Goal: Task Accomplishment & Management: Manage account settings

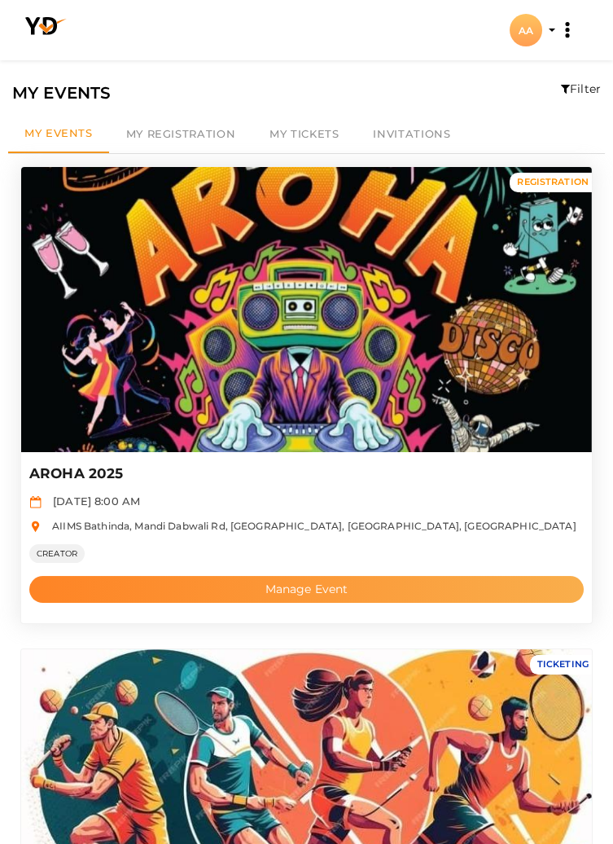
click at [347, 588] on button "Manage Event" at bounding box center [306, 589] width 555 height 27
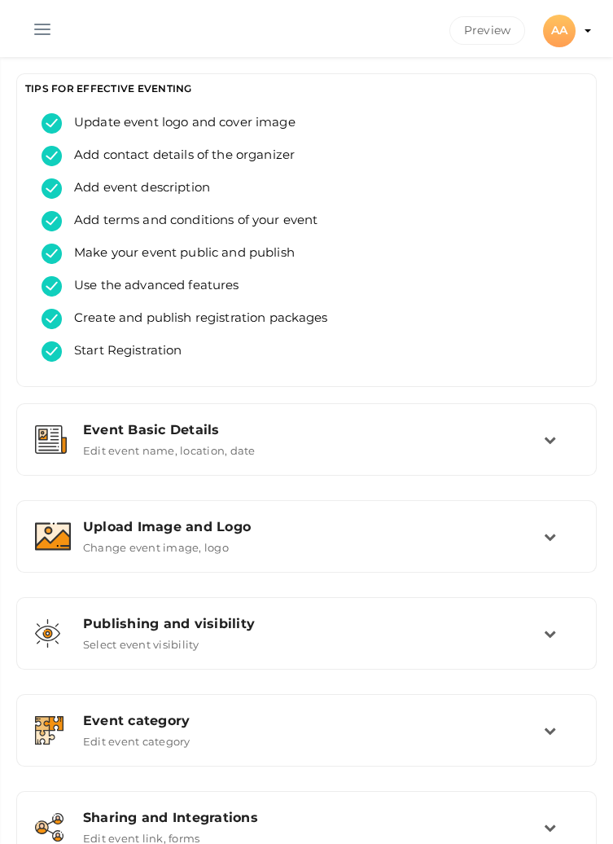
click at [44, 25] on button "button" at bounding box center [42, 26] width 42 height 42
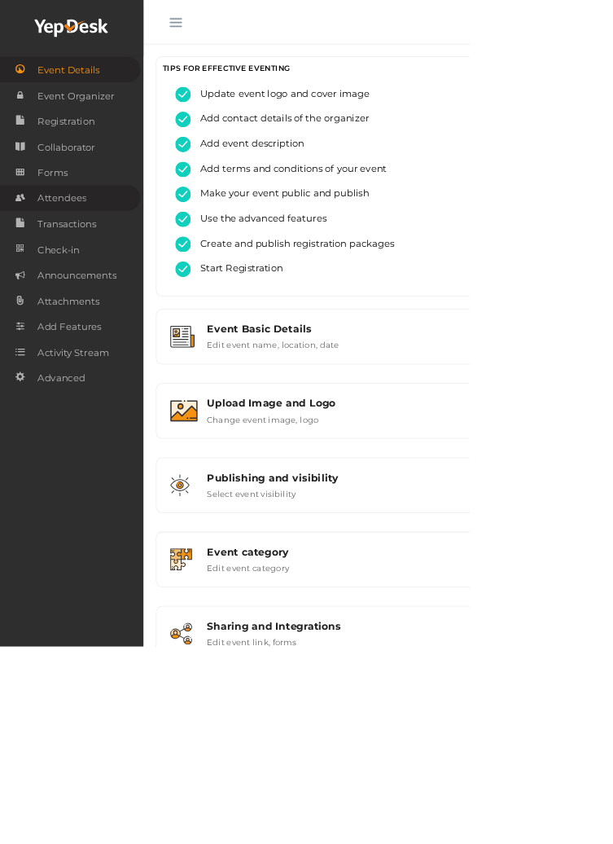
click at [121, 262] on link "Attendees" at bounding box center [91, 258] width 183 height 33
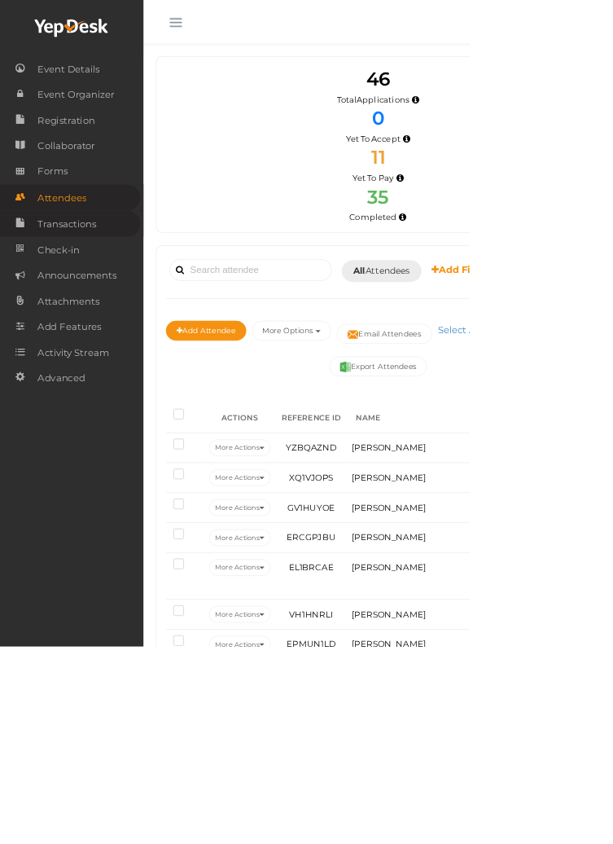
click at [121, 301] on span "Transactions" at bounding box center [87, 292] width 77 height 33
